Goal: Information Seeking & Learning: Learn about a topic

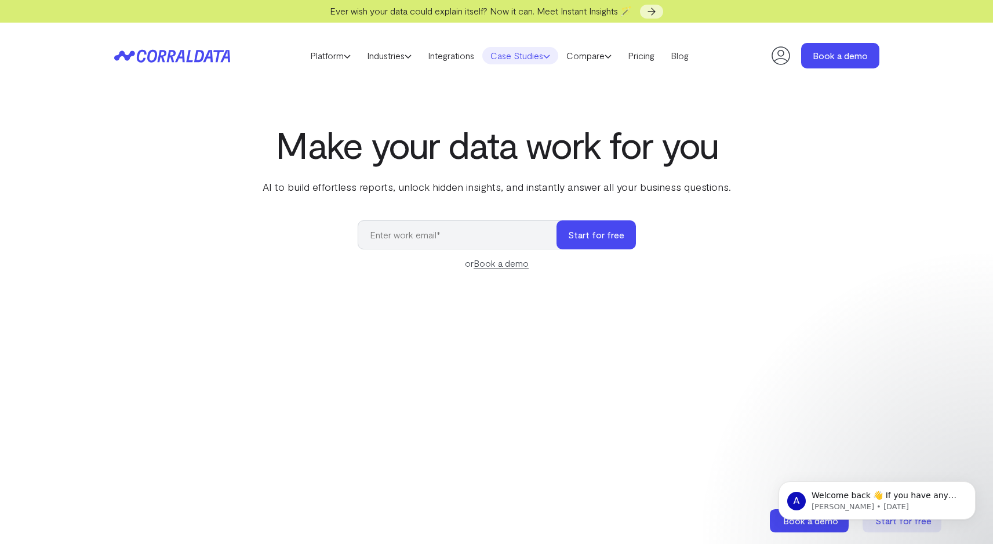
click at [525, 59] on link "Case Studies" at bounding box center [520, 55] width 76 height 17
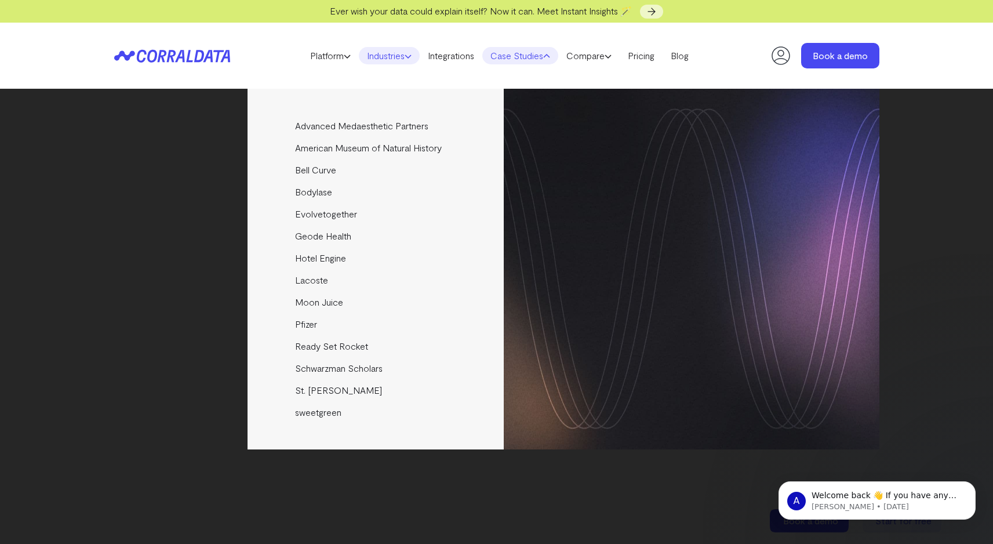
click at [392, 59] on link "Industries" at bounding box center [389, 55] width 61 height 17
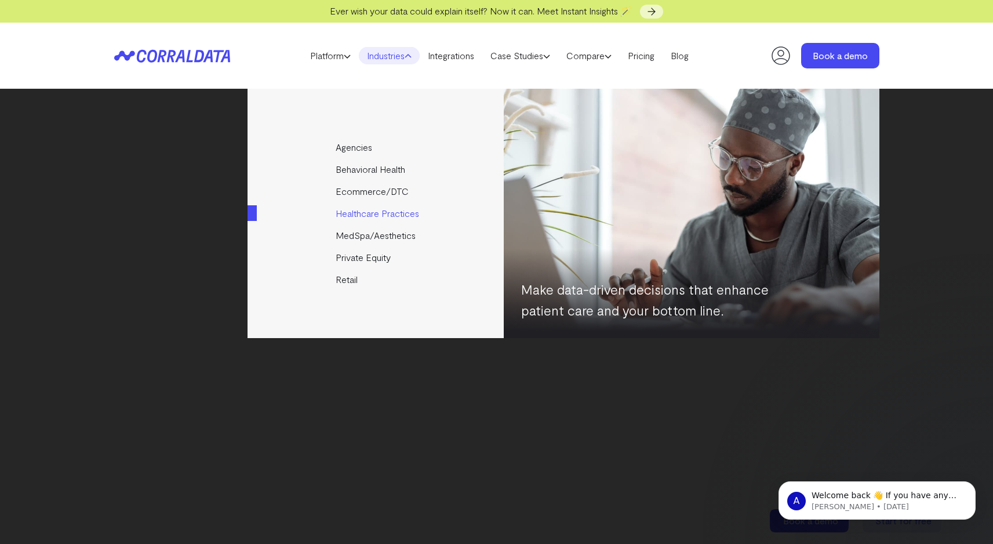
click at [392, 217] on link "Healthcare Practices" at bounding box center [376, 213] width 258 height 22
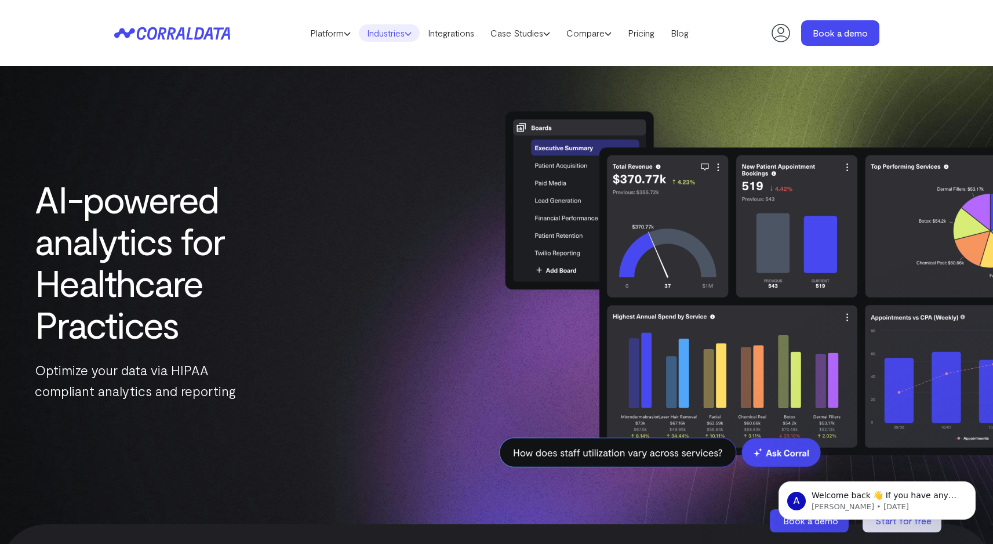
click at [384, 35] on link "Industries" at bounding box center [389, 32] width 61 height 17
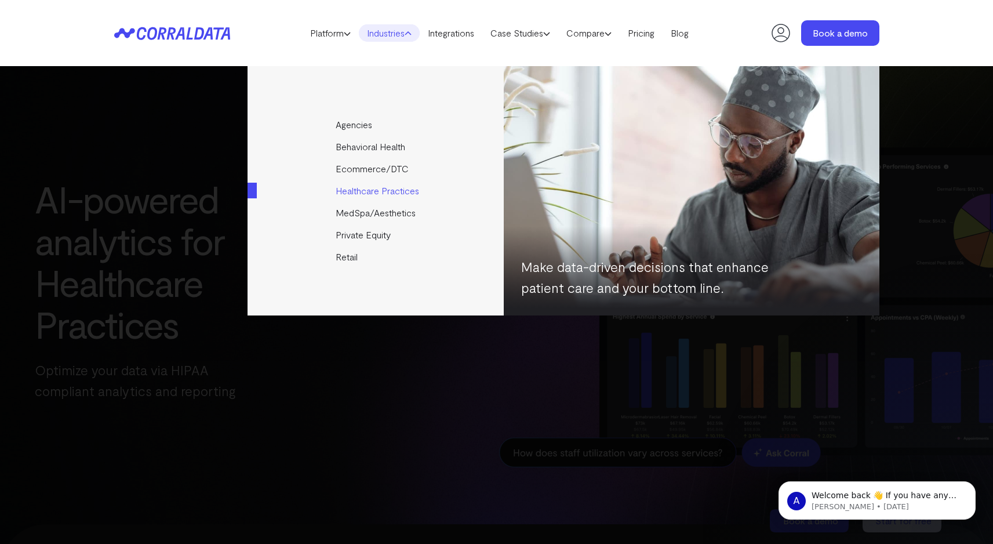
click at [362, 190] on link "Healthcare Practices" at bounding box center [376, 191] width 258 height 22
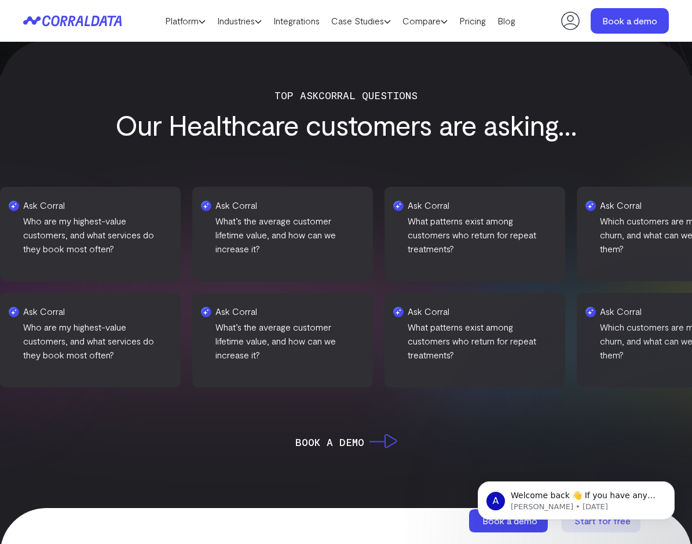
scroll to position [320, 0]
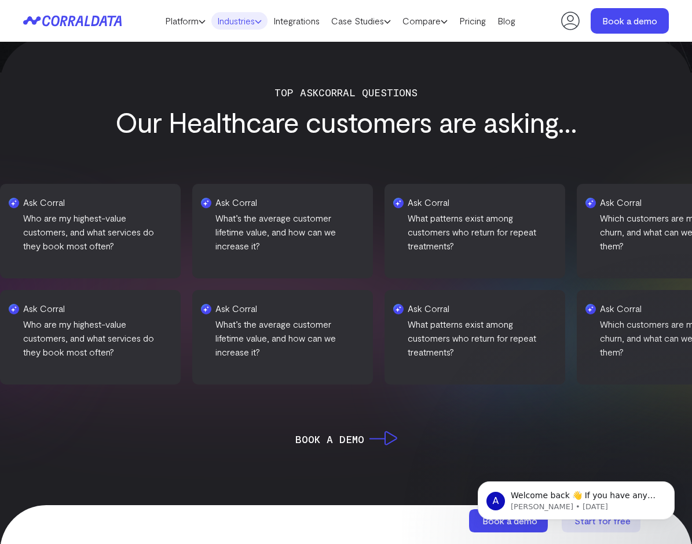
click at [237, 23] on link "Industries" at bounding box center [239, 20] width 56 height 17
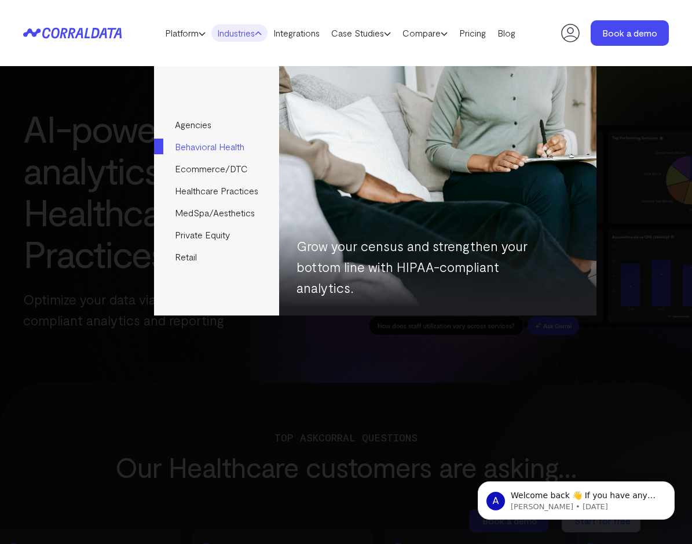
click at [209, 152] on link "Behavioral Health" at bounding box center [216, 147] width 125 height 22
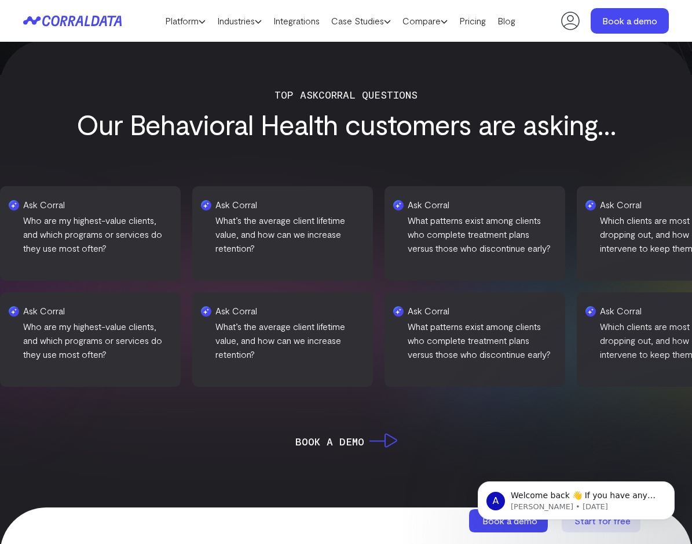
scroll to position [306, 0]
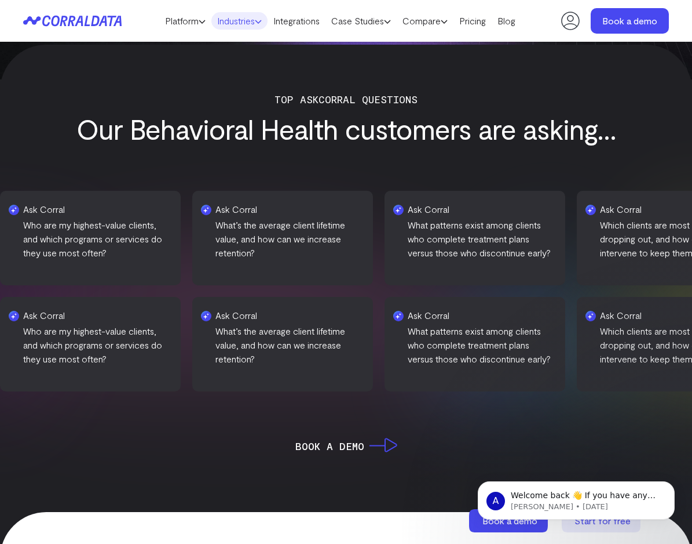
click at [232, 25] on link "Industries" at bounding box center [239, 20] width 56 height 17
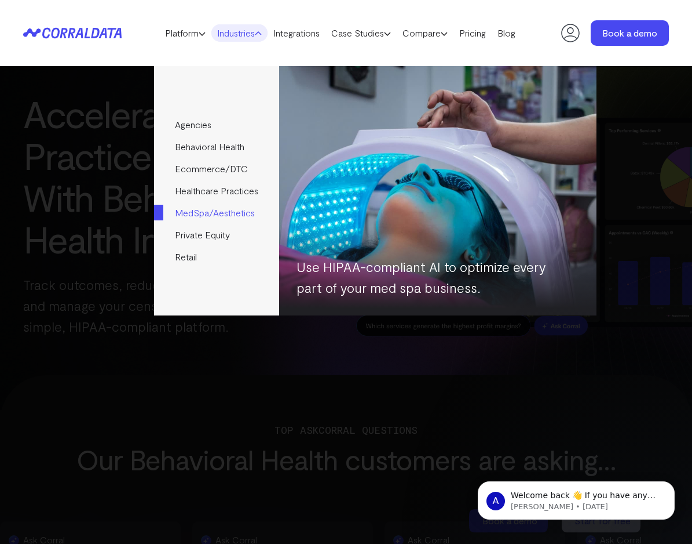
click at [234, 218] on link "MedSpa/Aesthetics" at bounding box center [216, 213] width 125 height 22
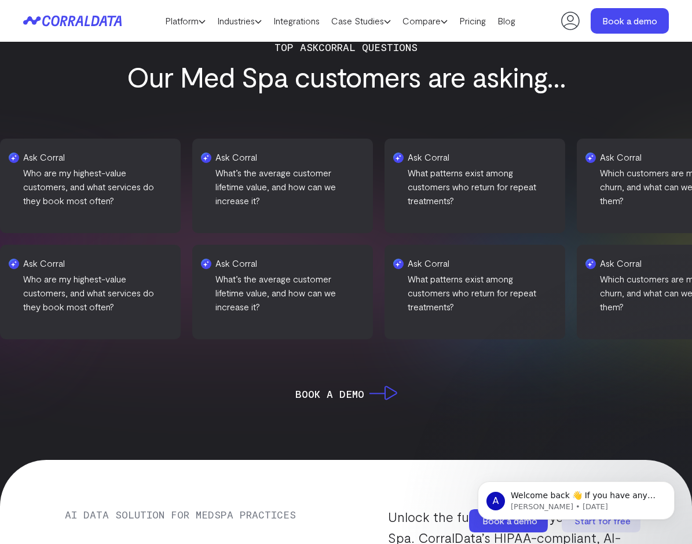
scroll to position [365, 0]
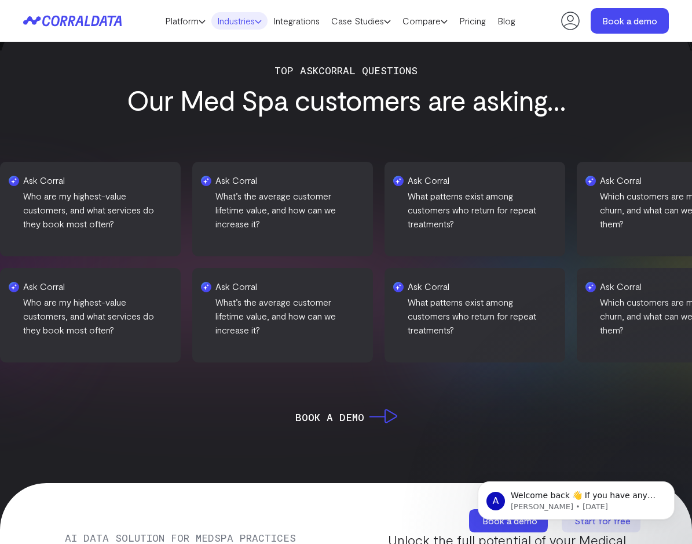
click at [239, 24] on link "Industries" at bounding box center [239, 20] width 56 height 17
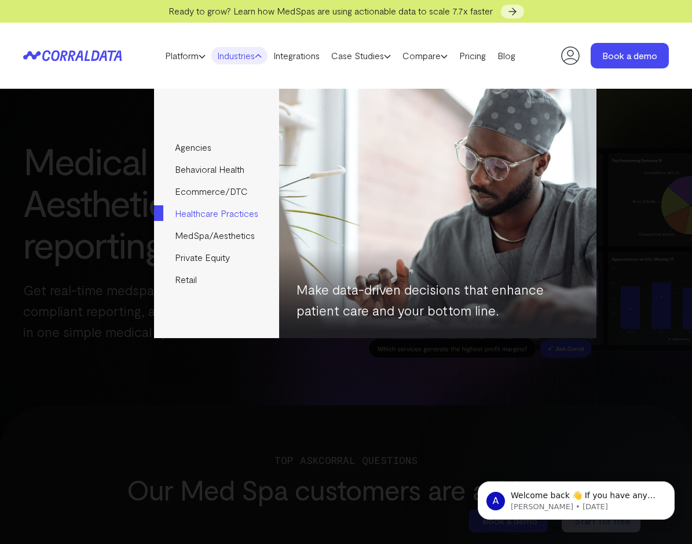
click at [227, 213] on link "Healthcare Practices" at bounding box center [216, 213] width 125 height 22
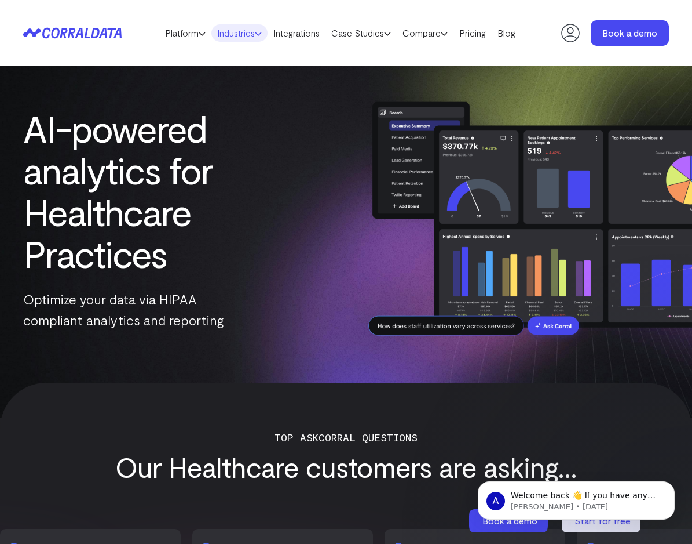
click at [239, 40] on link "Industries" at bounding box center [239, 32] width 56 height 17
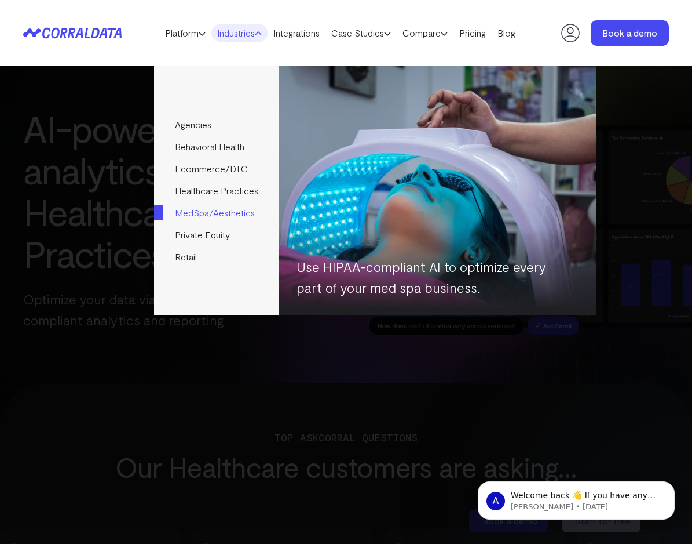
click at [213, 208] on link "MedSpa/Aesthetics" at bounding box center [216, 213] width 125 height 22
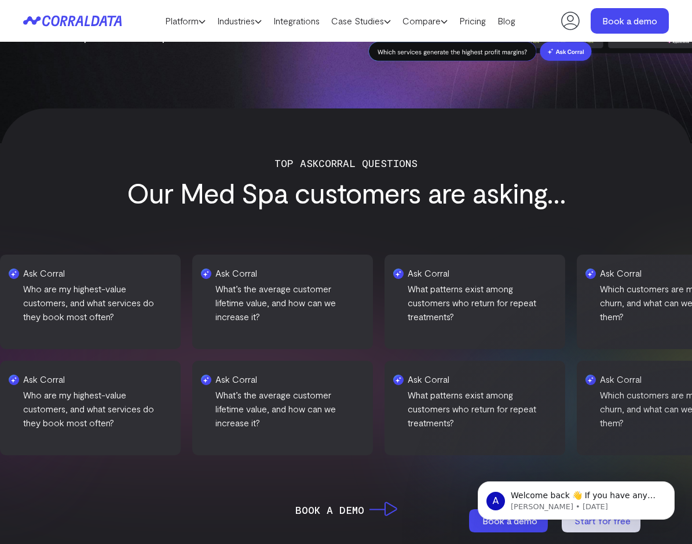
scroll to position [275, 0]
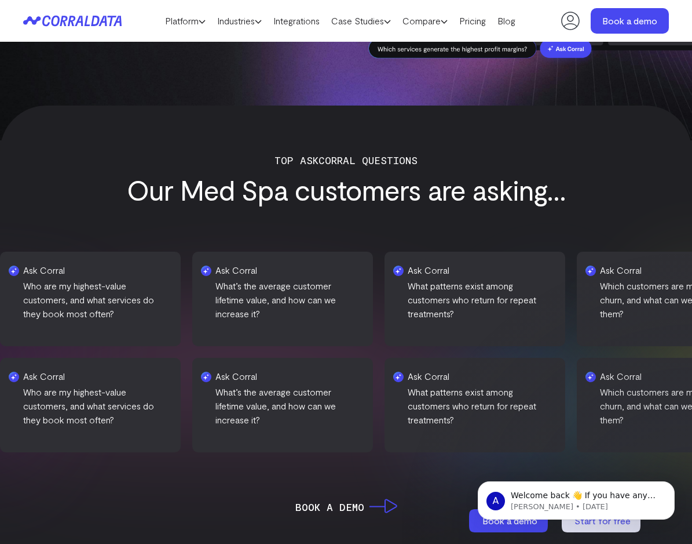
click at [274, 36] on header "Platform AI Reporting Use AI to effortlessly answer any business questions from…" at bounding box center [346, 21] width 646 height 42
click at [248, 18] on link "Industries" at bounding box center [239, 20] width 56 height 17
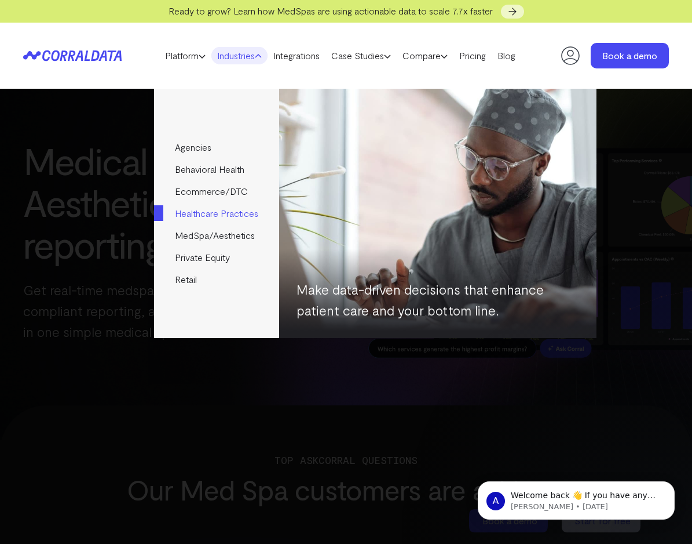
click at [228, 216] on link "Healthcare Practices" at bounding box center [216, 213] width 125 height 22
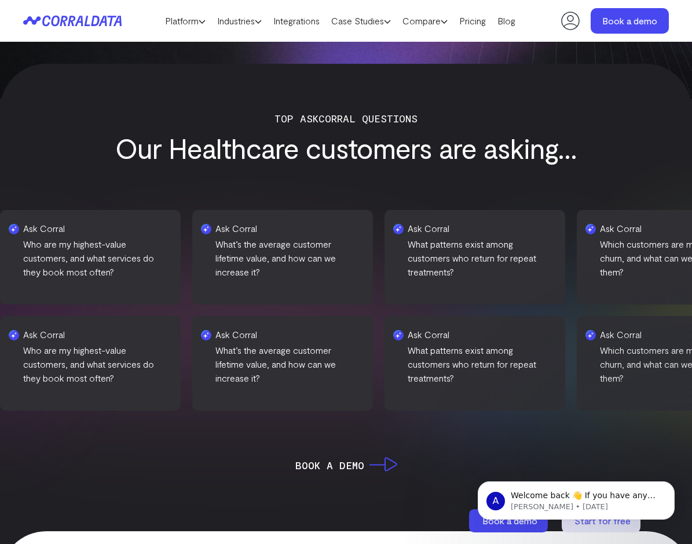
scroll to position [305, 0]
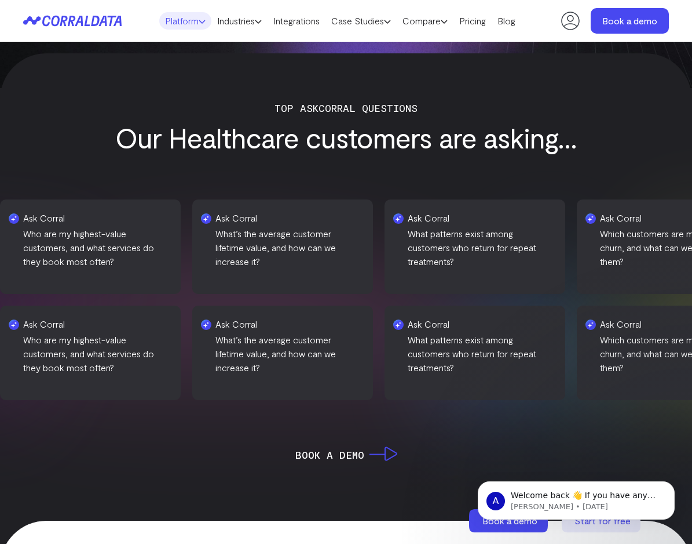
click at [199, 21] on icon at bounding box center [202, 21] width 7 height 7
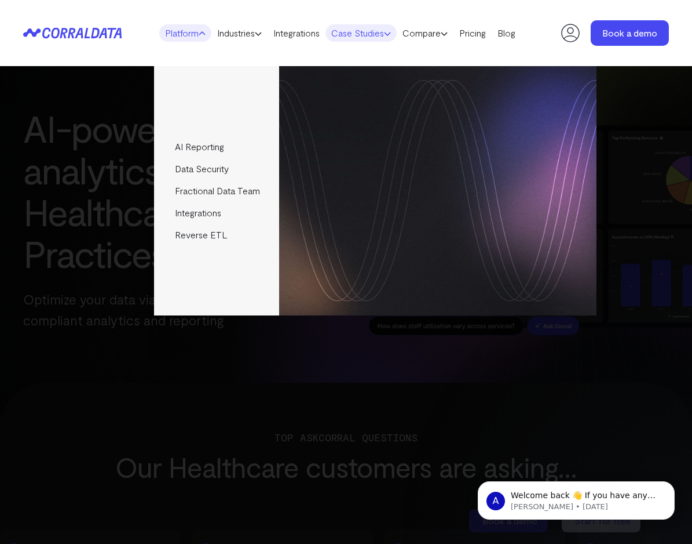
click at [349, 34] on link "Case Studies" at bounding box center [361, 32] width 71 height 17
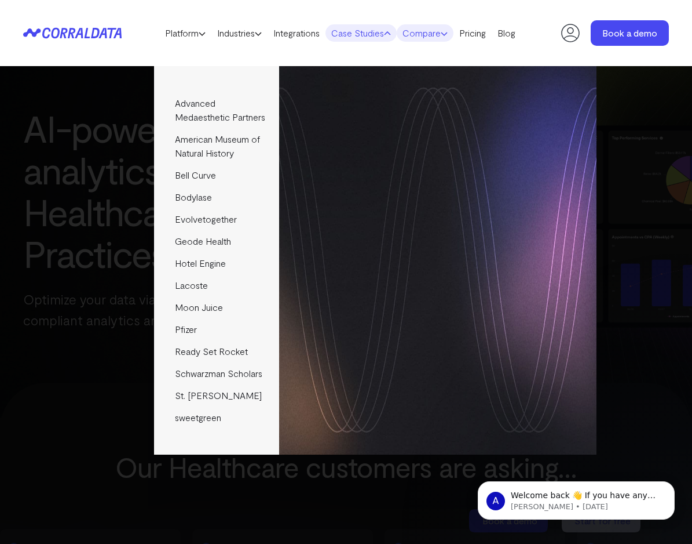
click at [441, 28] on link "Compare" at bounding box center [425, 32] width 57 height 17
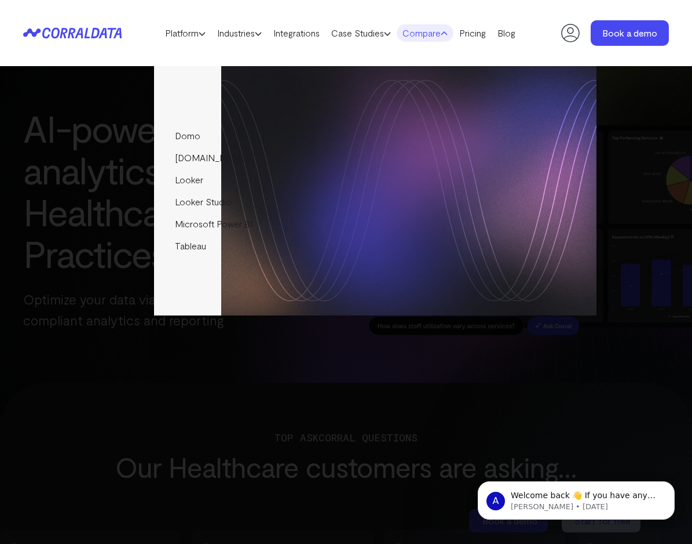
click at [138, 24] on header "Platform AI Reporting Use AI to effortlessly answer any business questions from…" at bounding box center [346, 33] width 646 height 66
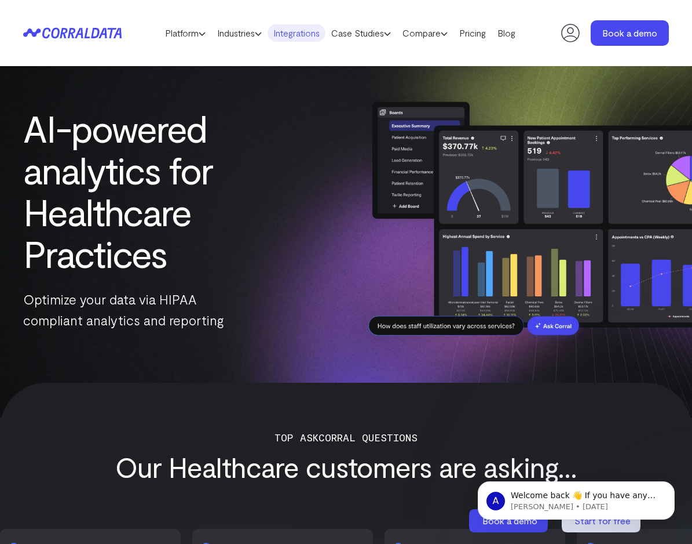
click at [300, 40] on link "Integrations" at bounding box center [297, 32] width 58 height 17
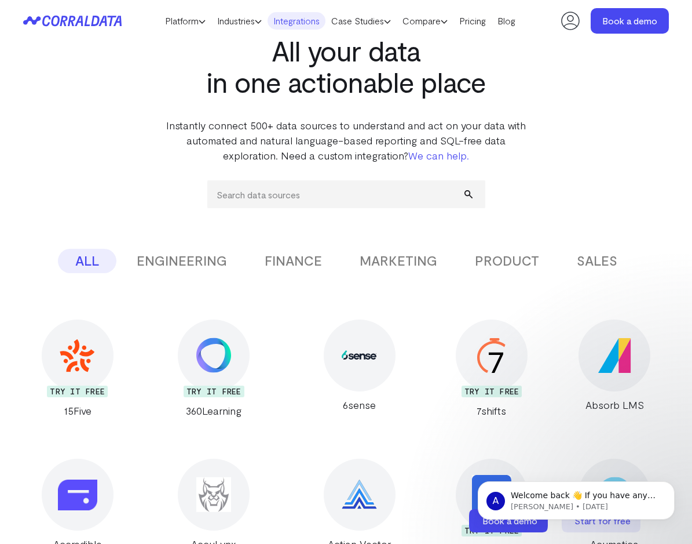
scroll to position [39, 0]
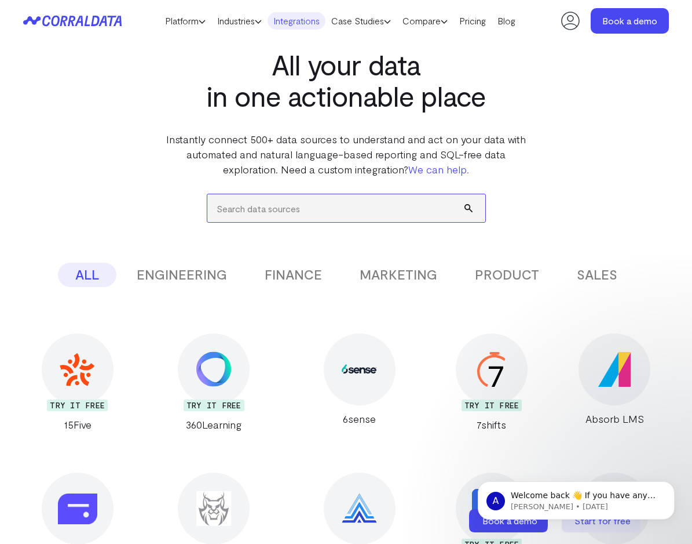
click at [297, 209] on input "search" at bounding box center [346, 208] width 278 height 28
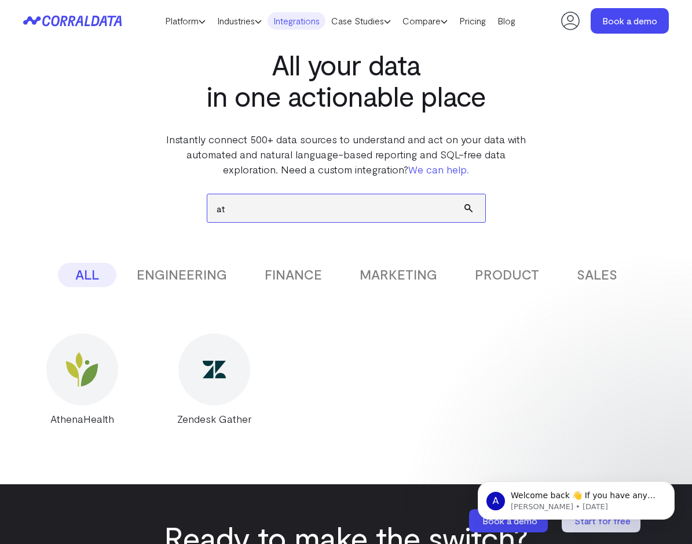
type input "a"
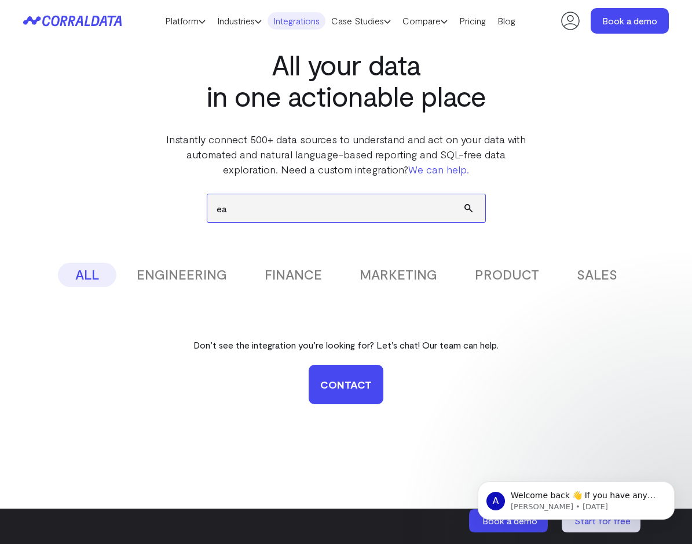
type input "e"
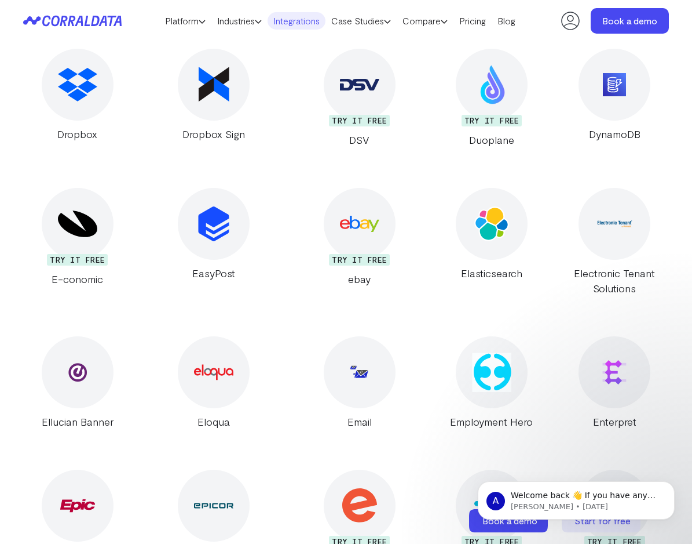
scroll to position [6612, 0]
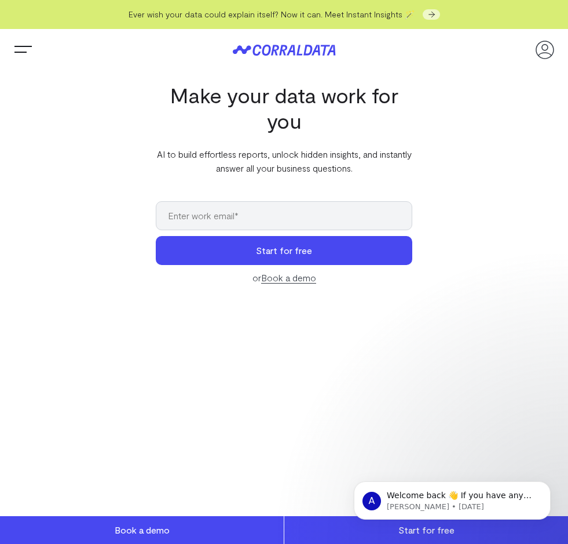
click at [35, 44] on button "Trigger Menu" at bounding box center [23, 49] width 23 height 23
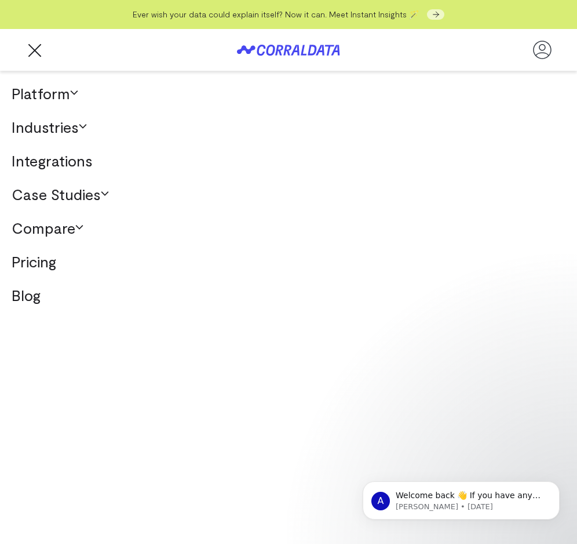
click at [76, 122] on link "Industries" at bounding box center [288, 127] width 577 height 34
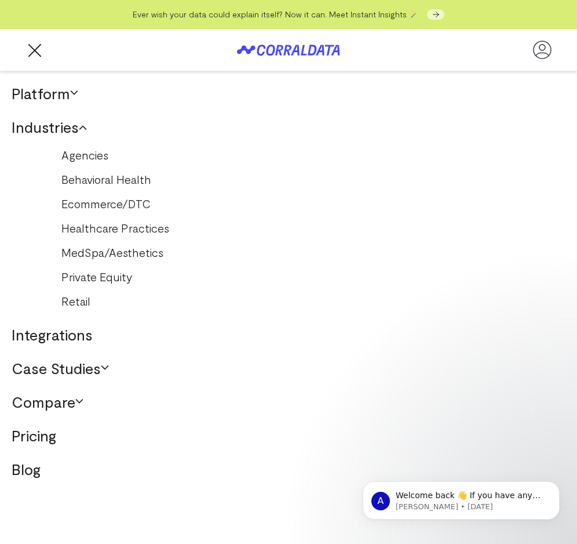
click at [140, 225] on link "Healthcare Practices" at bounding box center [288, 227] width 477 height 19
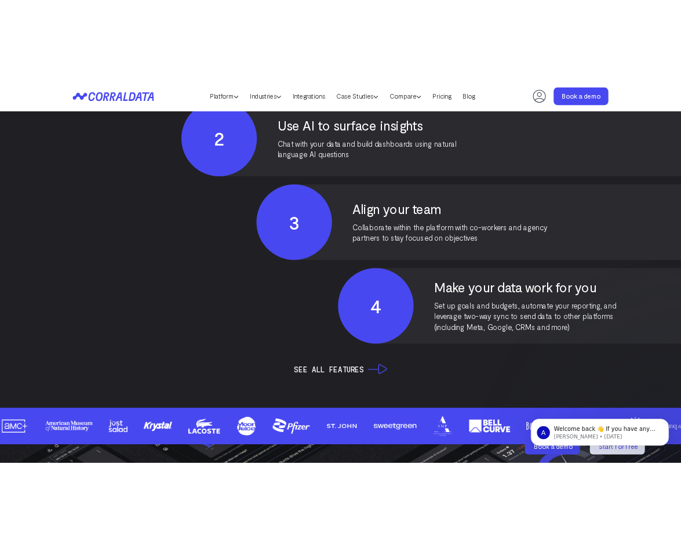
scroll to position [2905, 0]
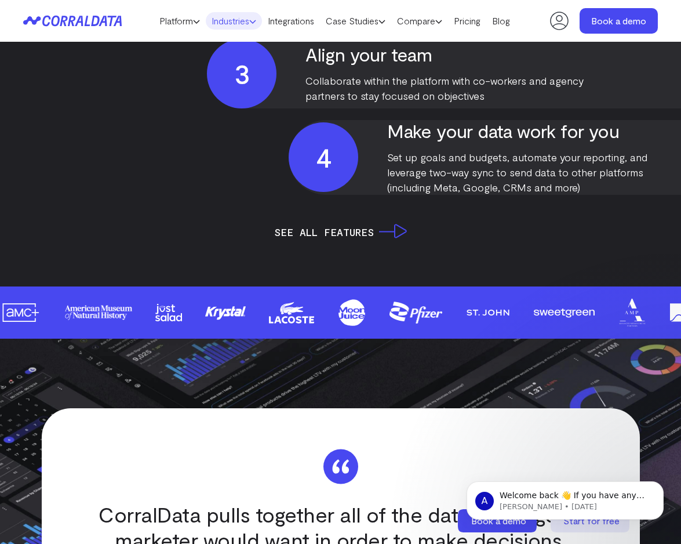
click at [248, 26] on link "Industries" at bounding box center [234, 20] width 56 height 17
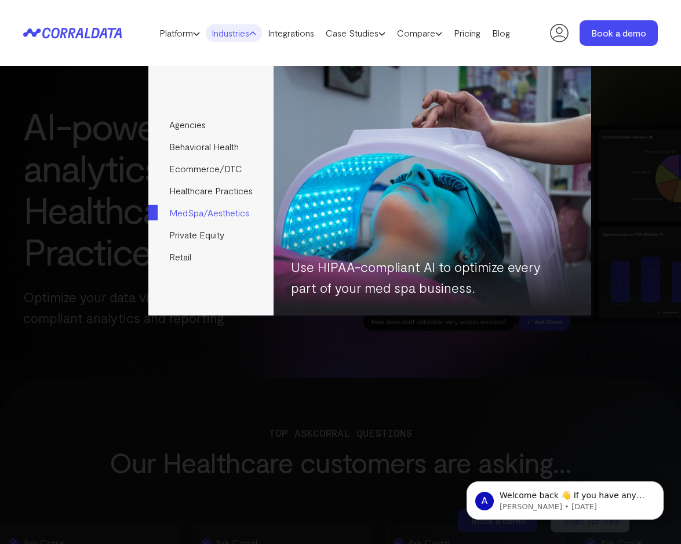
click at [209, 210] on link "MedSpa/Aesthetics" at bounding box center [210, 213] width 125 height 22
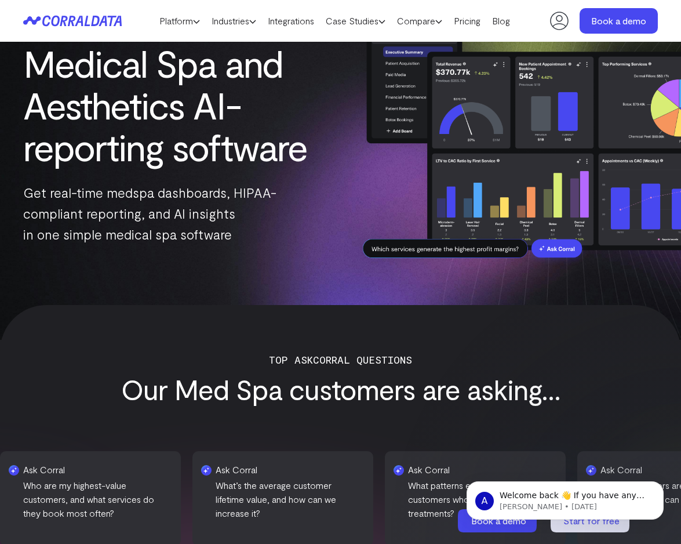
scroll to position [68, 0]
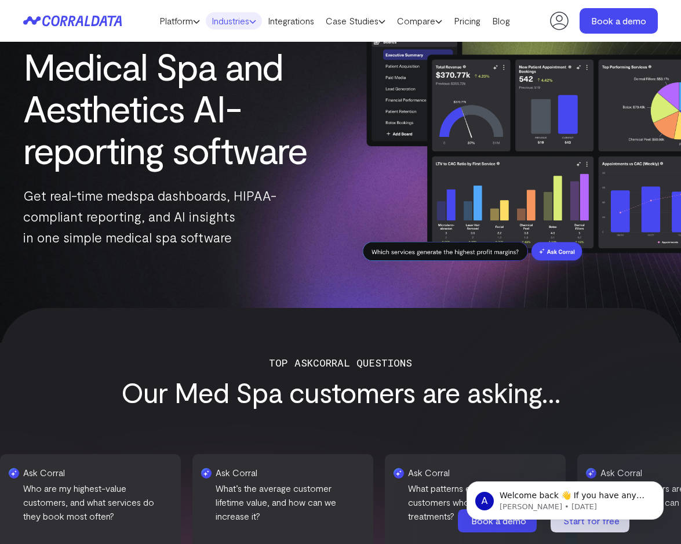
click at [251, 23] on use at bounding box center [253, 21] width 6 height 3
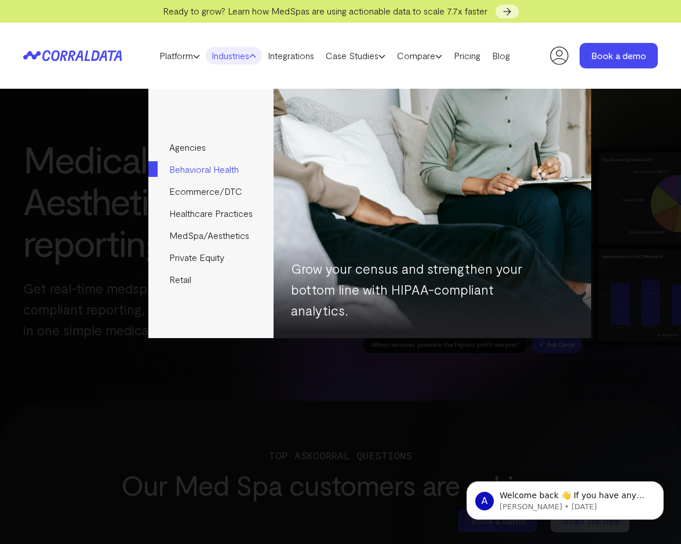
click at [193, 174] on link "Behavioral Health" at bounding box center [210, 169] width 125 height 22
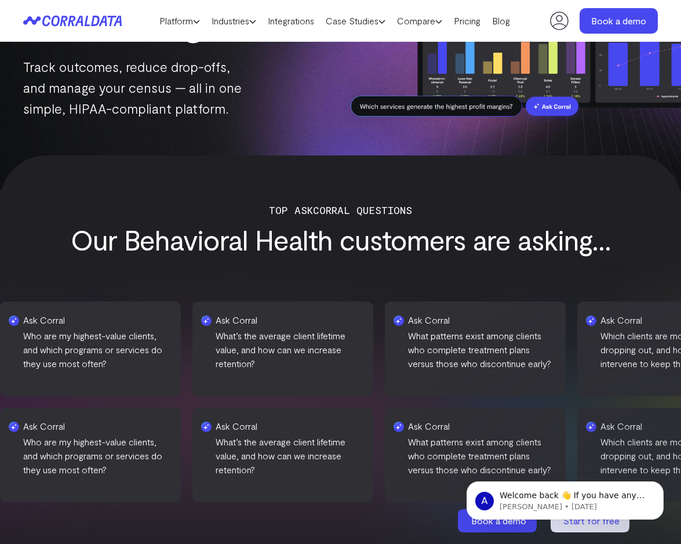
scroll to position [194, 0]
